Goal: Task Accomplishment & Management: Manage account settings

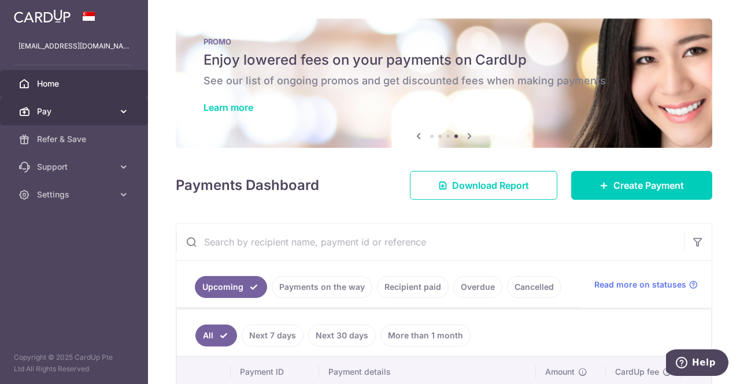
click at [105, 113] on span "Pay" at bounding box center [75, 112] width 76 height 12
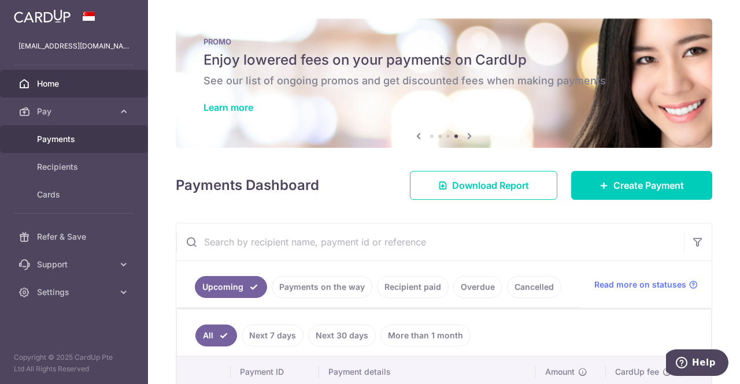
click at [53, 138] on span "Payments" at bounding box center [75, 139] width 76 height 12
